Goal: Check status: Check status

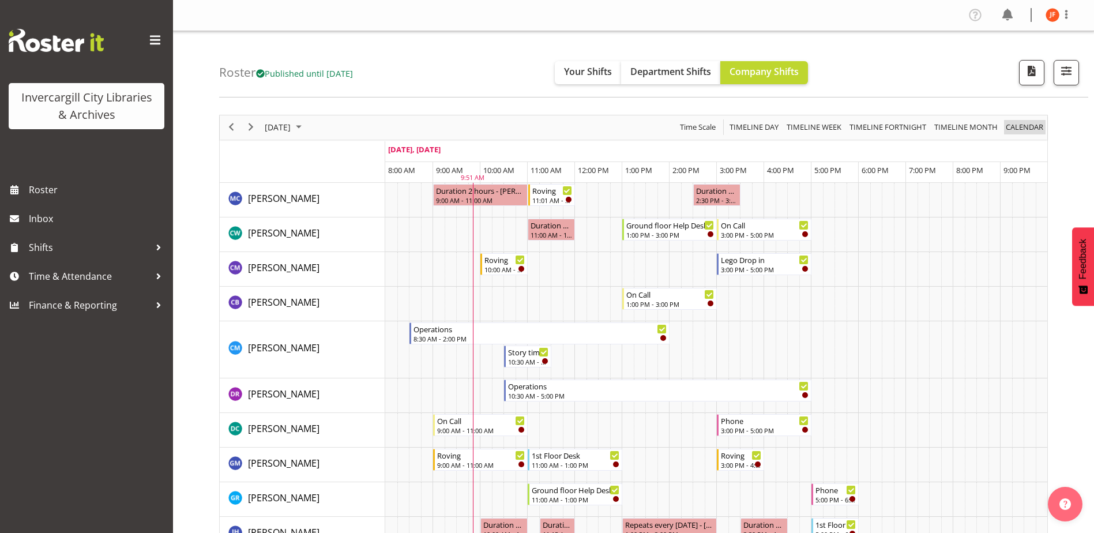
click at [1025, 125] on span "calendar" at bounding box center [1024, 127] width 40 height 14
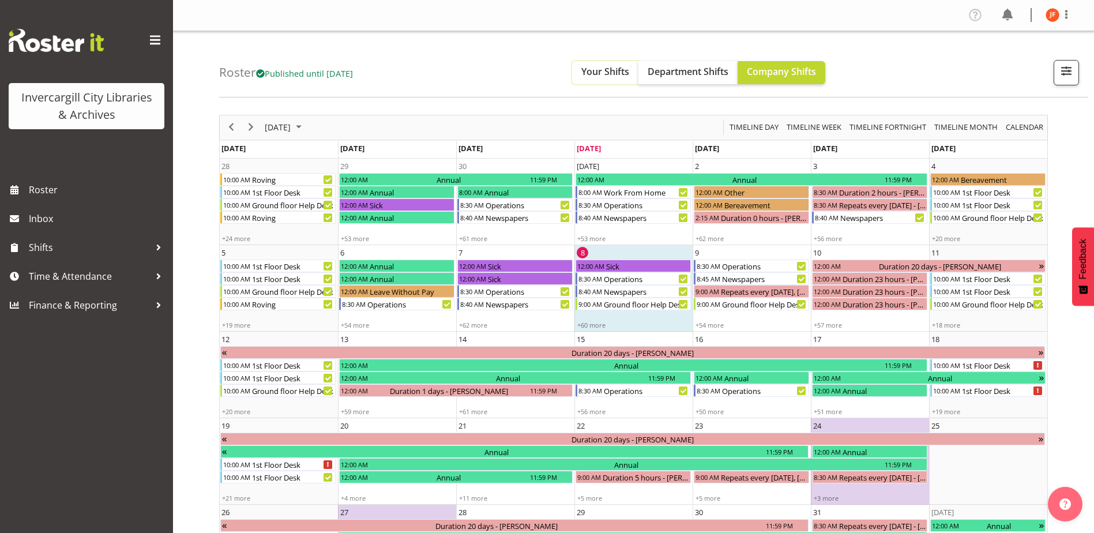
click at [608, 71] on span "Your Shifts" at bounding box center [605, 71] width 48 height 13
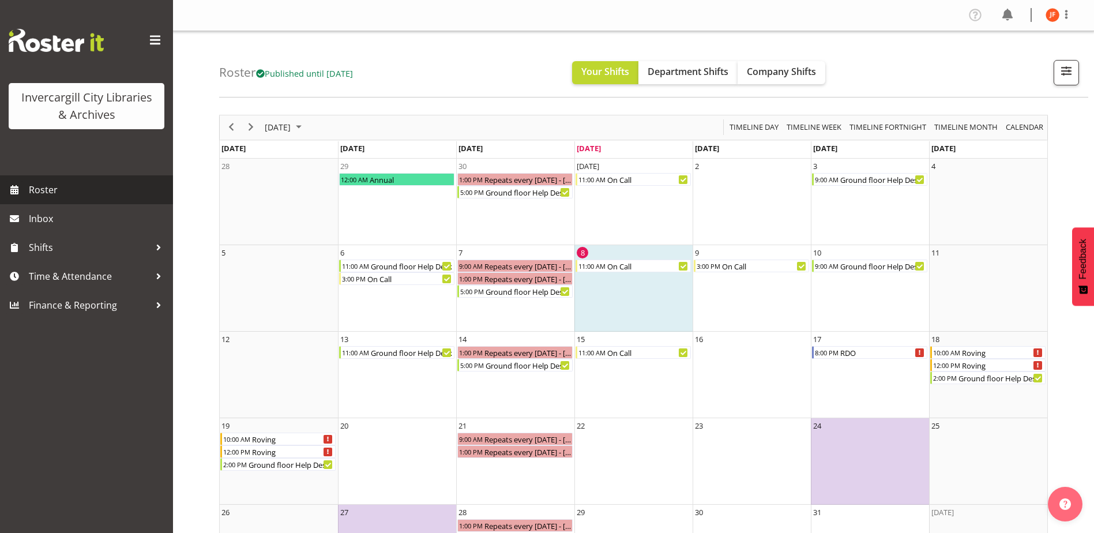
click at [61, 185] on span "Roster" at bounding box center [98, 189] width 138 height 17
